Goal: Navigation & Orientation: Find specific page/section

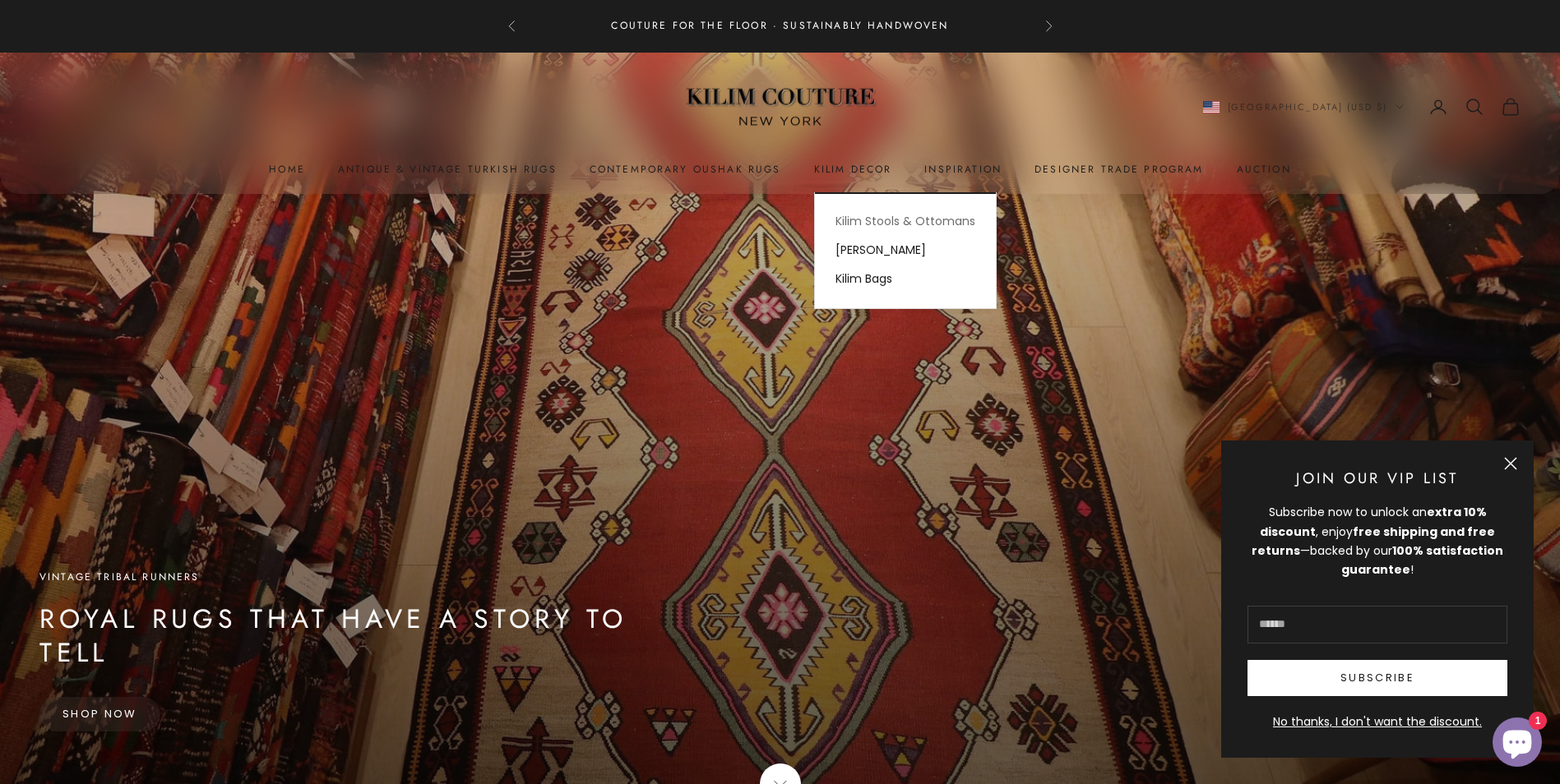
click at [895, 219] on link "Kilim Stools & Ottomans" at bounding box center [906, 221] width 181 height 28
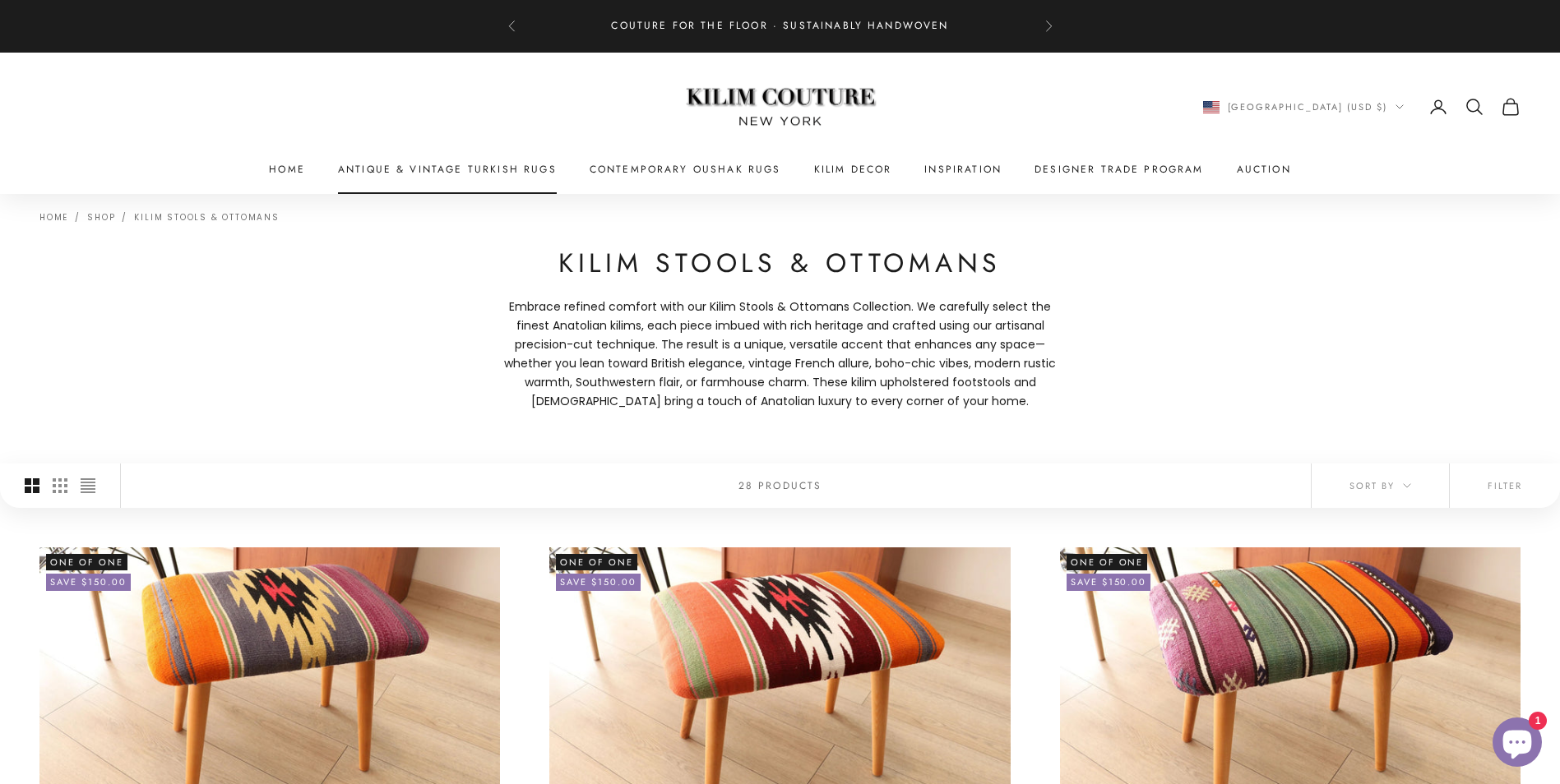
click at [476, 166] on link "Antique & Vintage Turkish Rugs" at bounding box center [447, 169] width 219 height 17
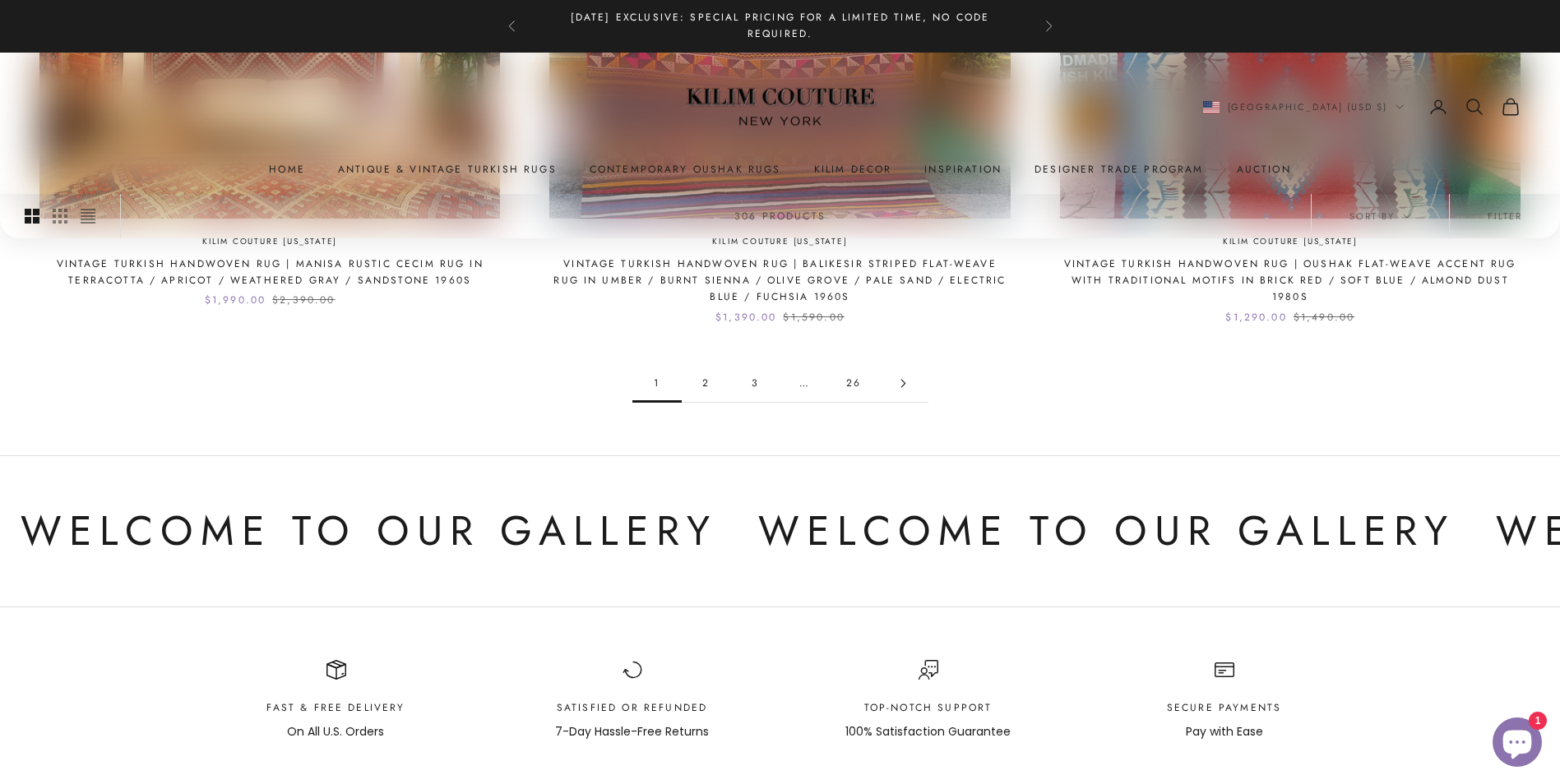
scroll to position [1973, 0]
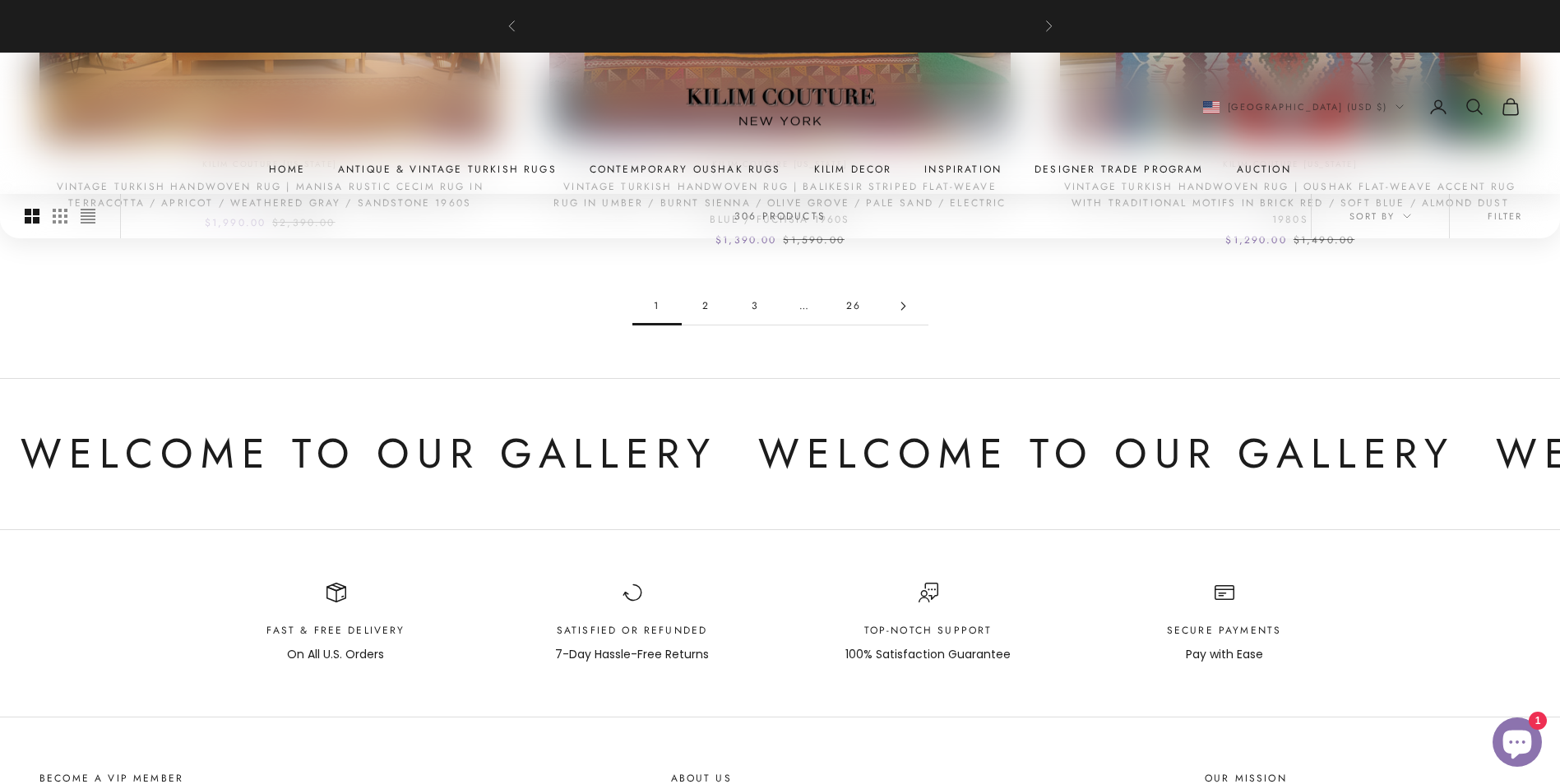
click at [705, 304] on link "2" at bounding box center [706, 307] width 49 height 37
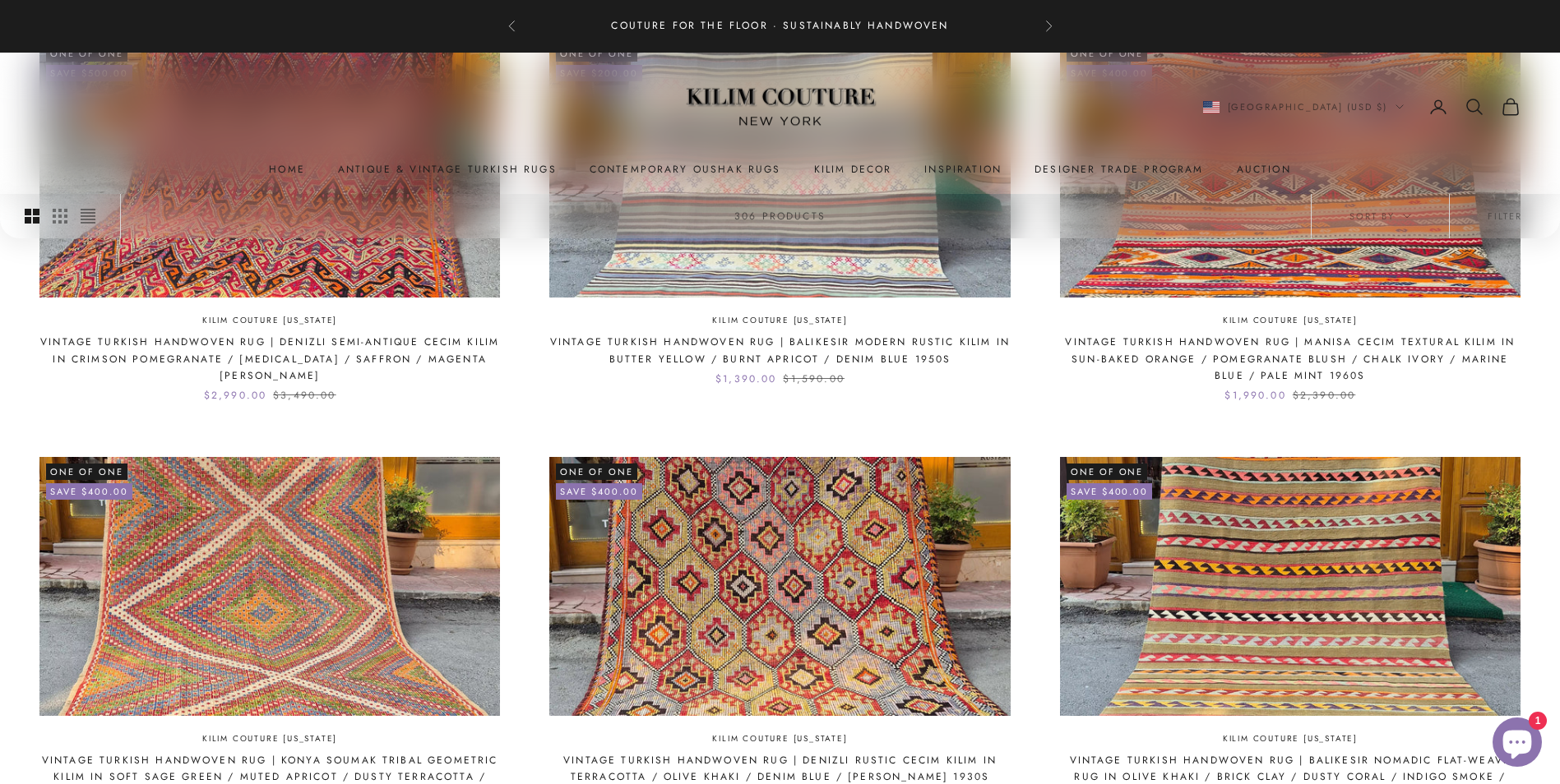
scroll to position [575, 0]
